Goal: Check status: Check status

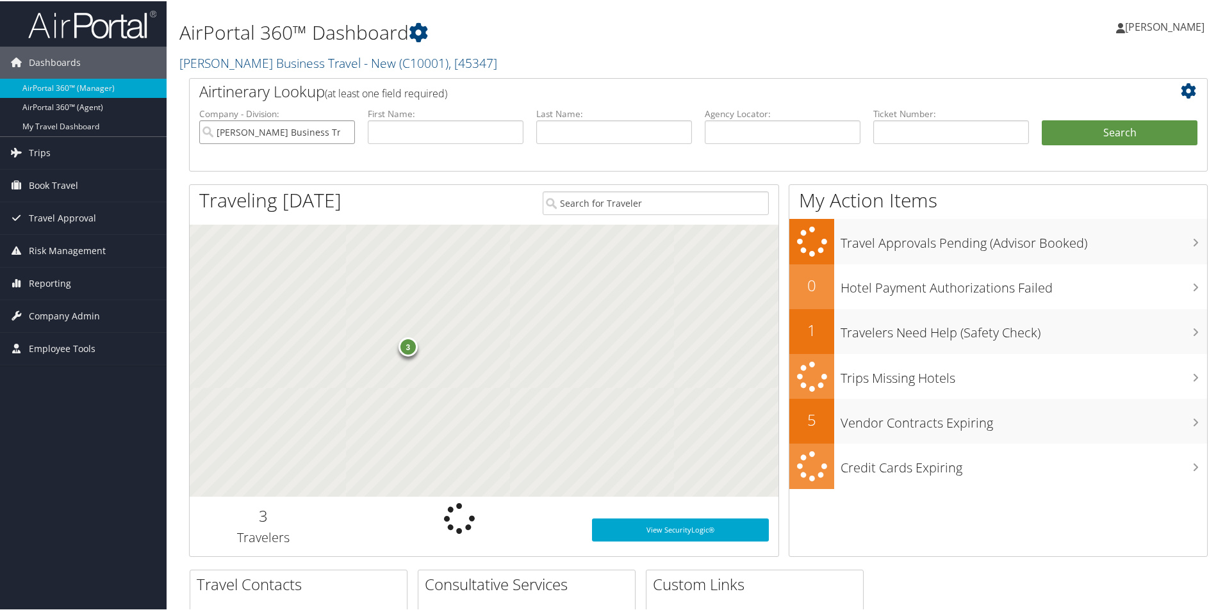
click at [315, 138] on input "[PERSON_NAME] Business Travel - New" at bounding box center [277, 131] width 156 height 24
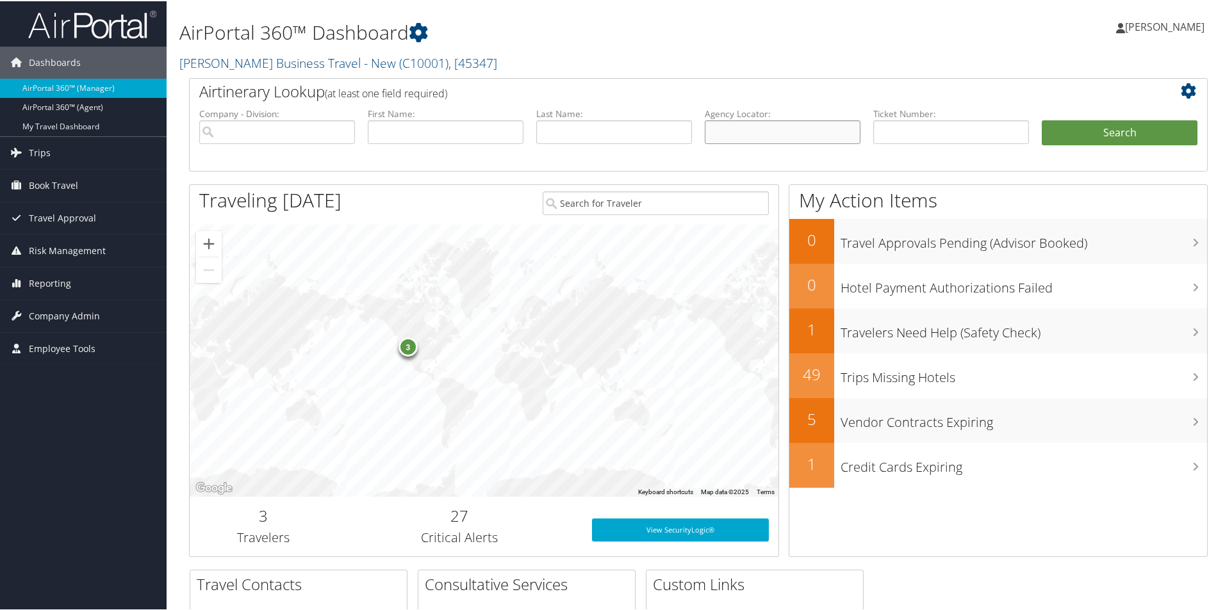
click at [723, 133] on input "text" at bounding box center [783, 131] width 156 height 24
paste input "DBV8FK"
type input "DBV8FK"
click at [1060, 126] on button "Search" at bounding box center [1120, 132] width 156 height 26
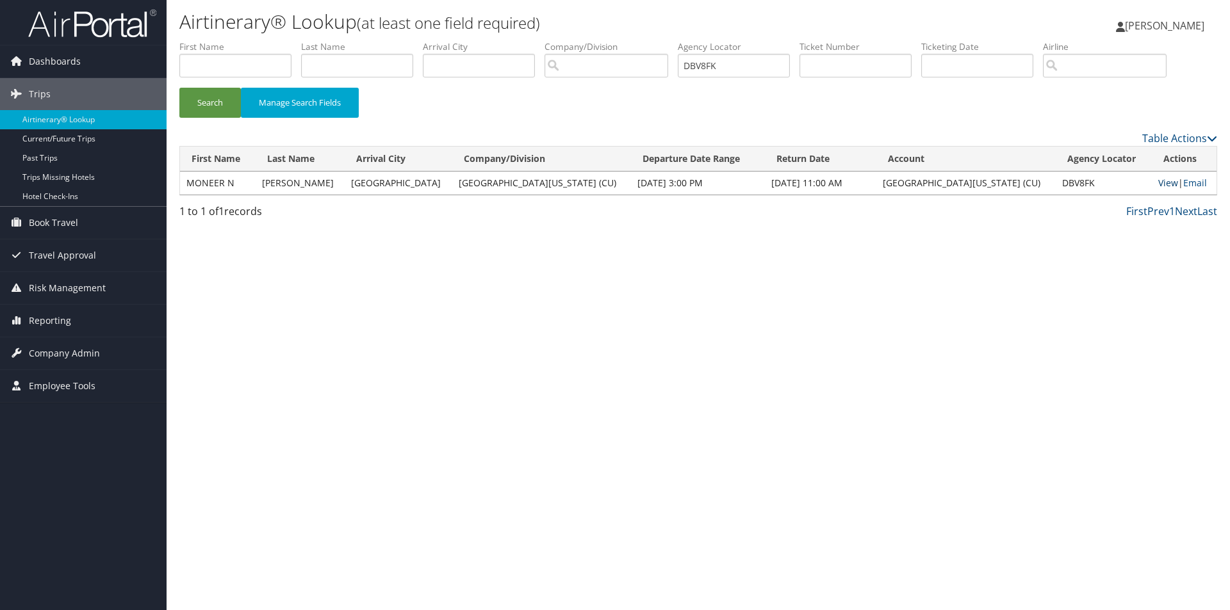
click at [1158, 181] on link "View" at bounding box center [1168, 183] width 20 height 12
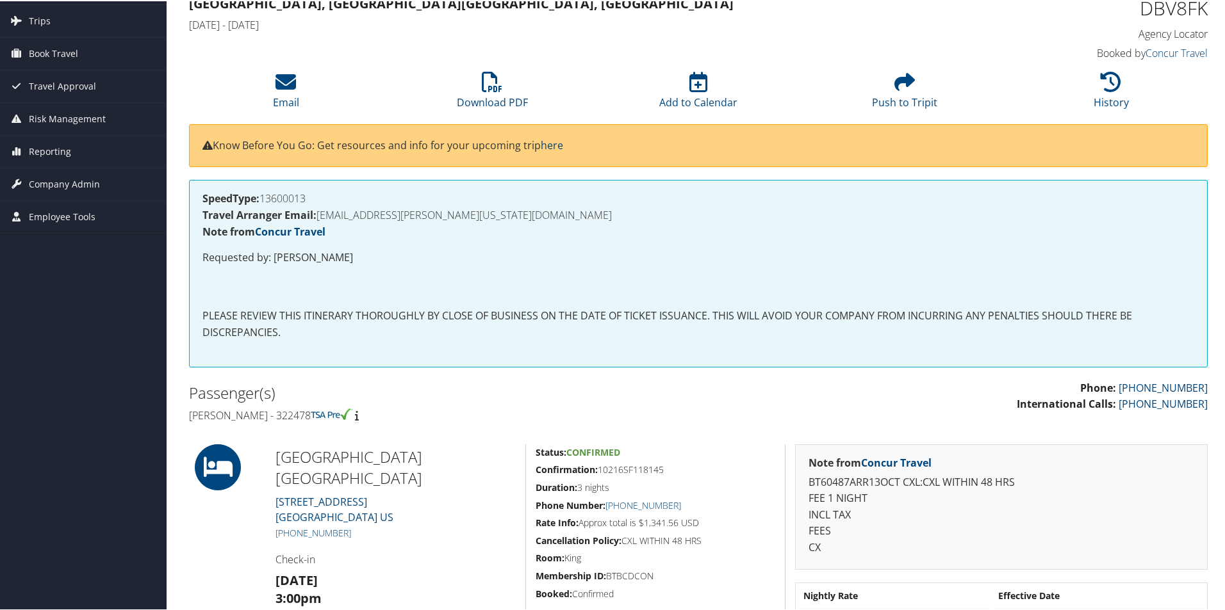
scroll to position [338, 0]
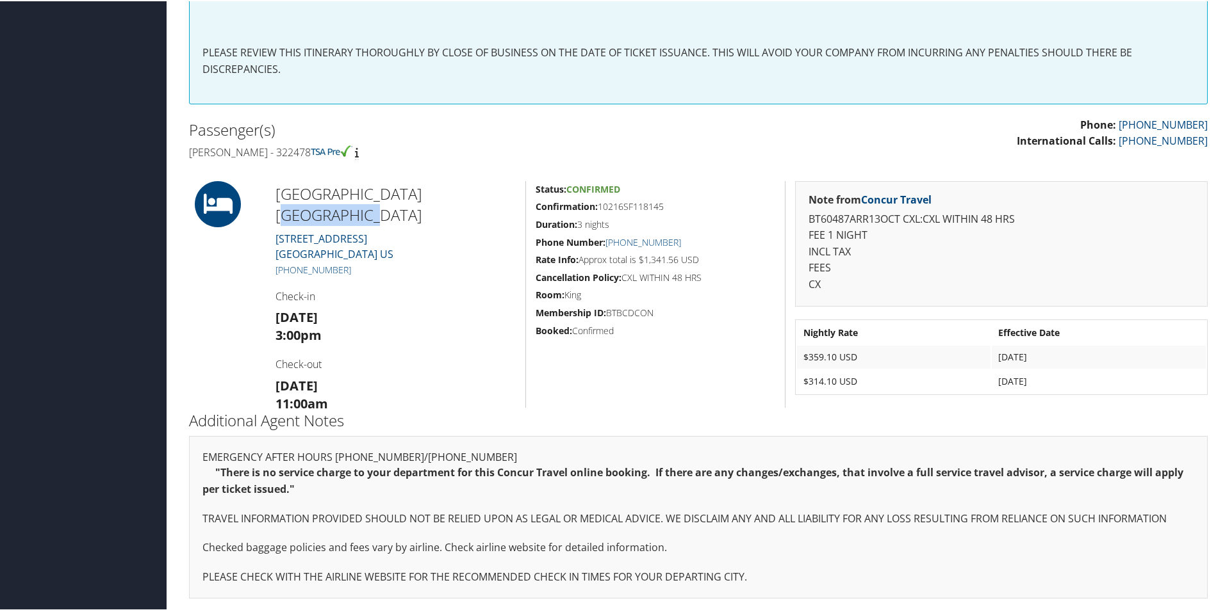
drag, startPoint x: 492, startPoint y: 195, endPoint x: 420, endPoint y: 197, distance: 72.4
click at [420, 197] on h2 "Grande Colonial Hotel La Jolla" at bounding box center [395, 203] width 240 height 43
click at [496, 160] on div "Passenger(s) Moneer n Greenbaum - 322478" at bounding box center [438, 140] width 519 height 48
